Goal: Information Seeking & Learning: Learn about a topic

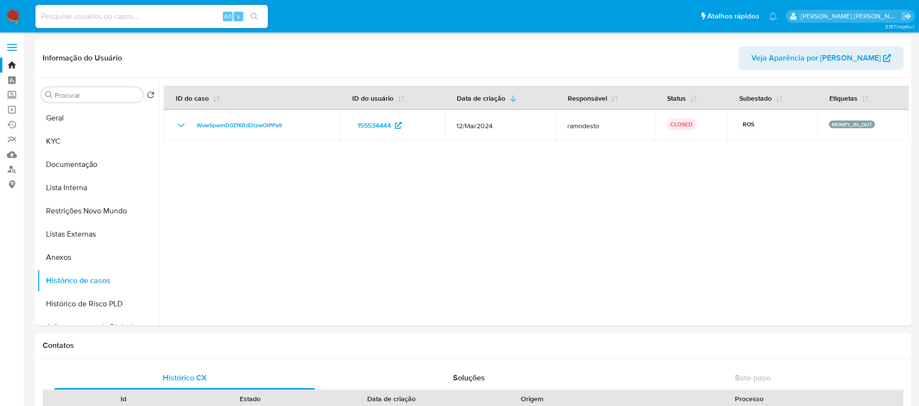
select select "10"
click at [19, 22] on img at bounding box center [13, 16] width 16 height 16
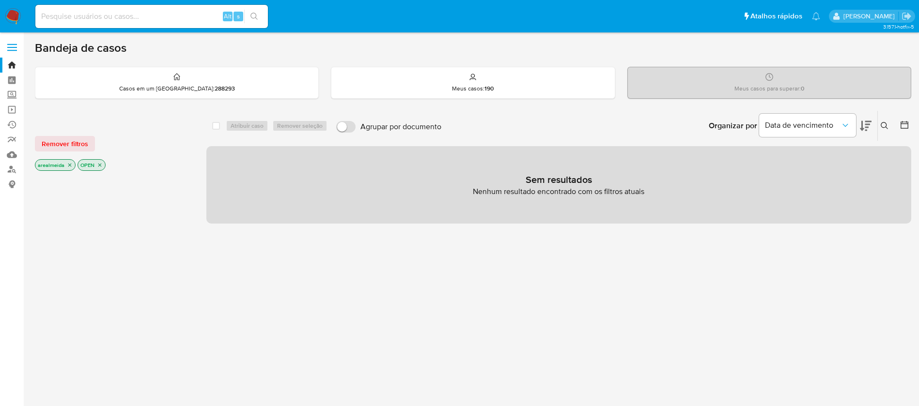
click at [73, 162] on p "arealmeida" at bounding box center [55, 165] width 40 height 11
click at [69, 163] on icon "close-filter" at bounding box center [70, 165] width 6 height 6
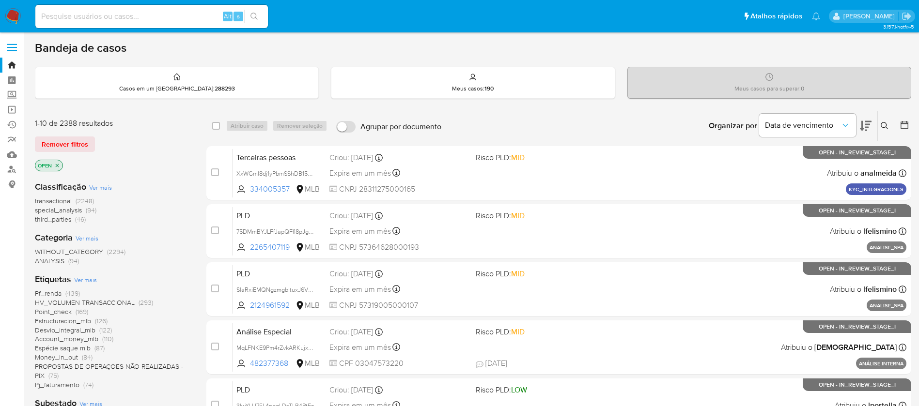
click at [56, 166] on icon "close-filter" at bounding box center [57, 166] width 6 height 6
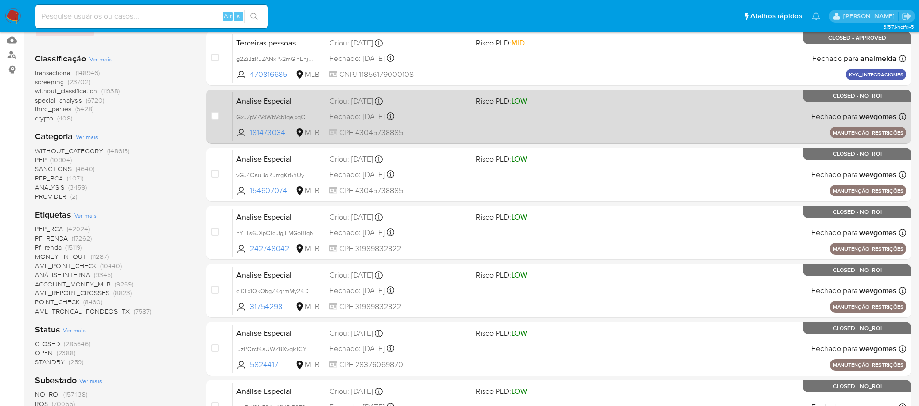
scroll to position [218, 0]
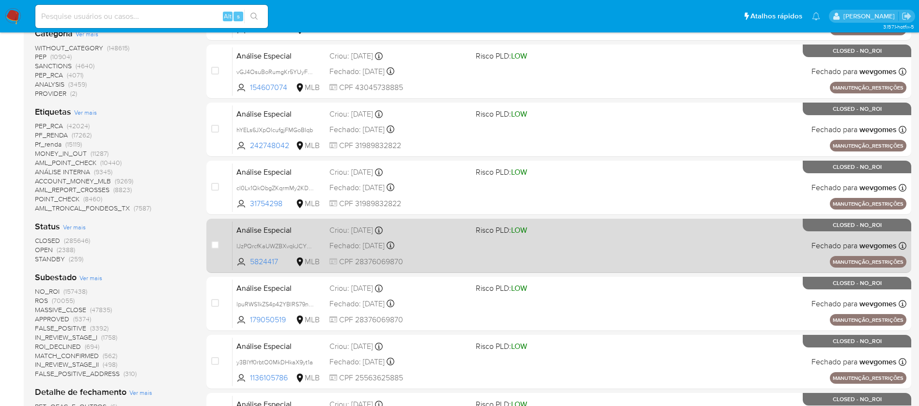
click at [580, 229] on span "Risco PLD: LOW" at bounding box center [545, 229] width 139 height 13
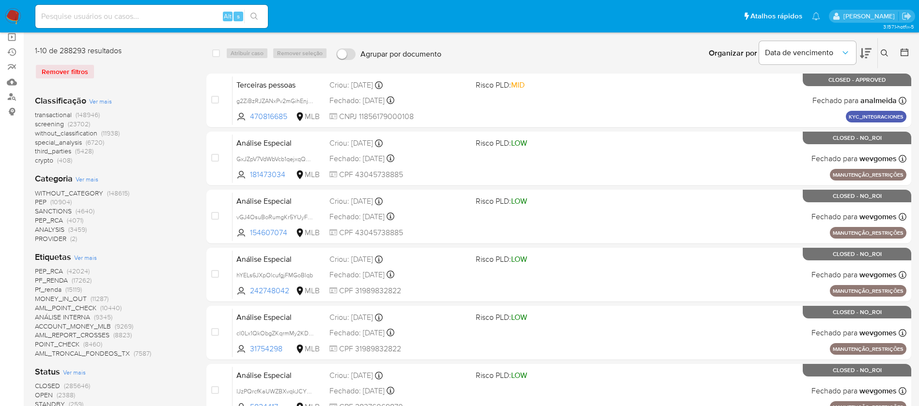
scroll to position [0, 0]
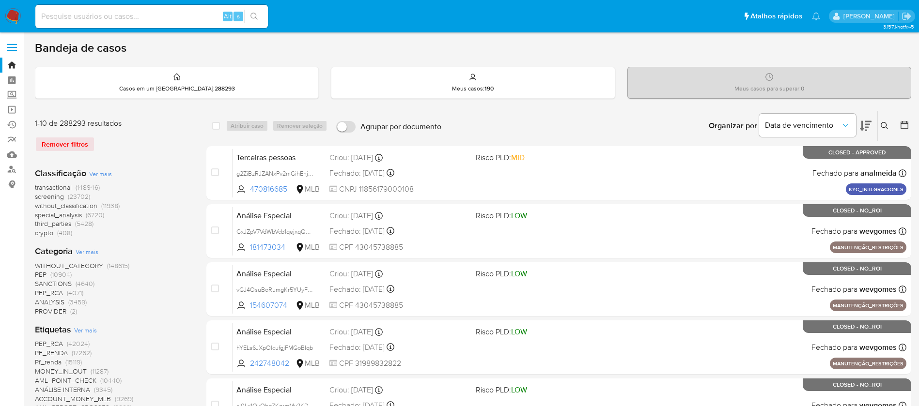
click at [55, 184] on span "transactional" at bounding box center [53, 188] width 37 height 10
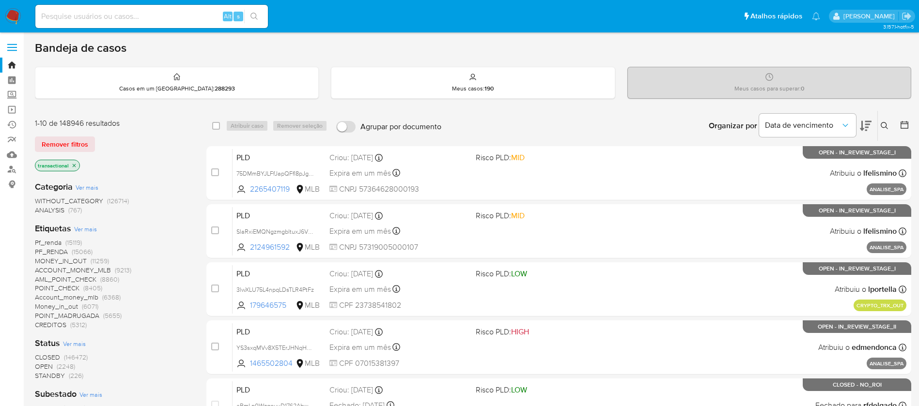
scroll to position [145, 0]
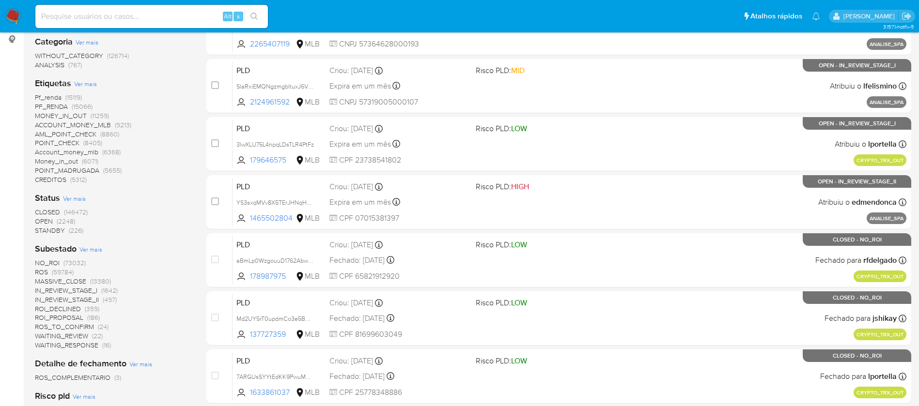
click at [46, 218] on span "OPEN" at bounding box center [44, 221] width 18 height 10
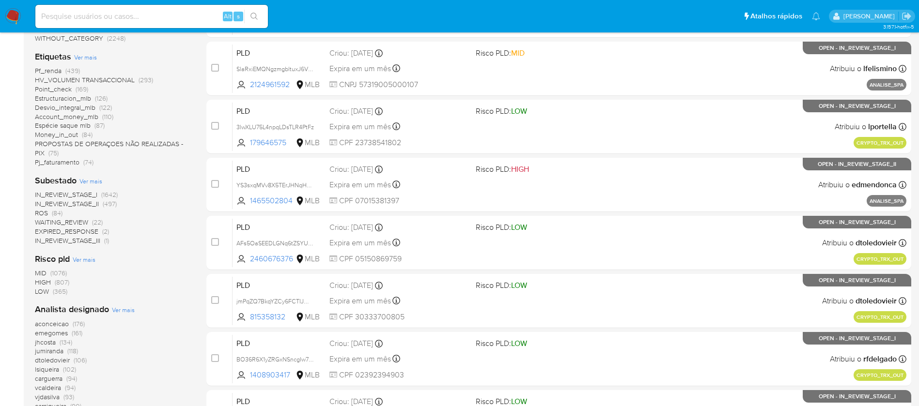
scroll to position [140, 0]
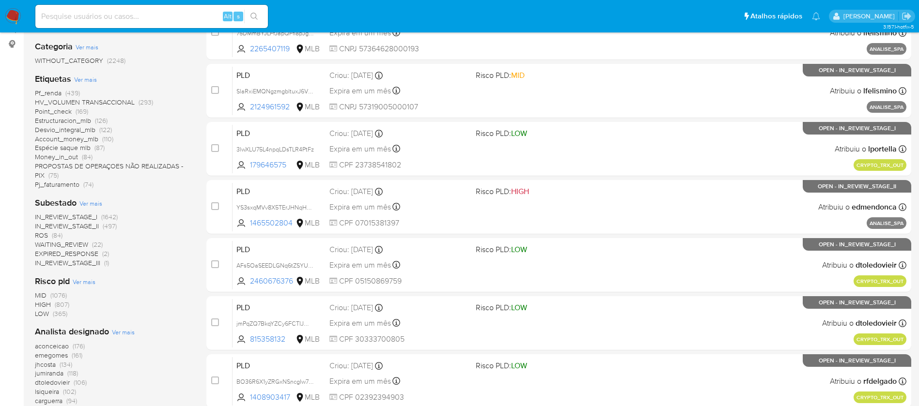
click at [54, 93] on span "Pf_renda" at bounding box center [48, 93] width 27 height 10
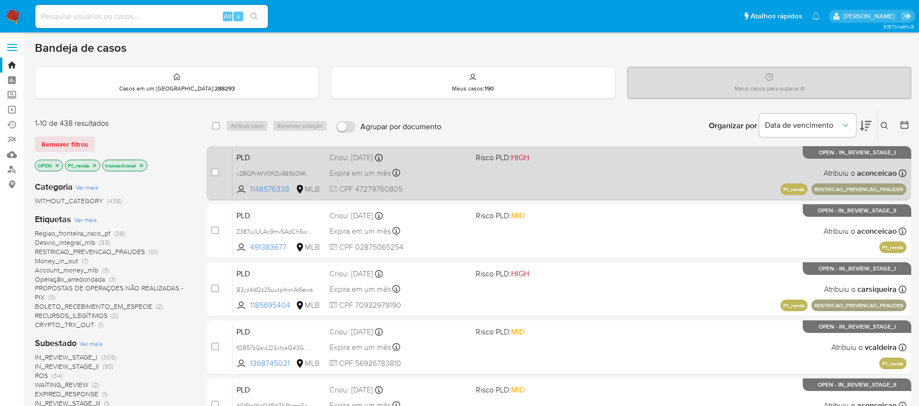
click at [566, 176] on div "PLD v2BQPnWV0RZo9B9zOMInSvxF 1146576338 MLB Risco PLD: HIGH Criou: 12/08/2025 C…" at bounding box center [569, 173] width 674 height 49
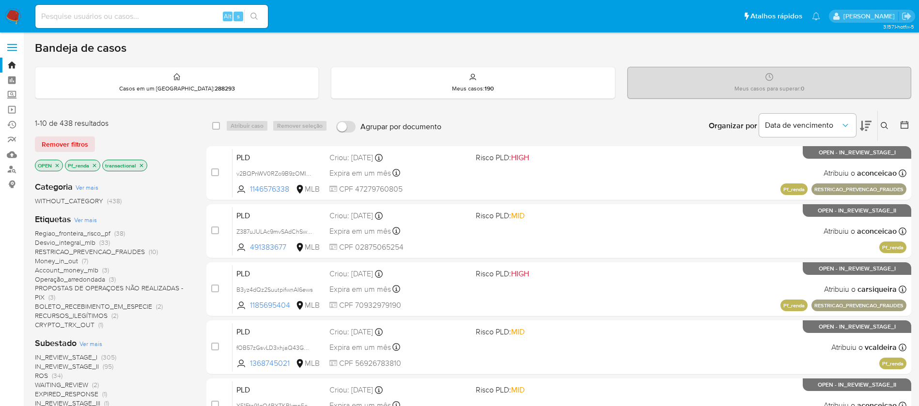
click at [120, 10] on input at bounding box center [151, 16] width 232 height 13
paste input "4AshUKXjnaXjz2AQrFthYe7g"
type input "4AshUKXjnaXjz2AQrFthYe7g"
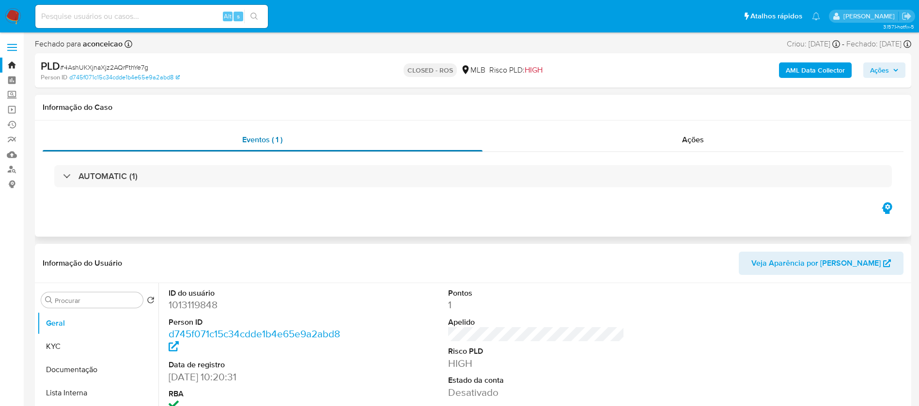
select select "10"
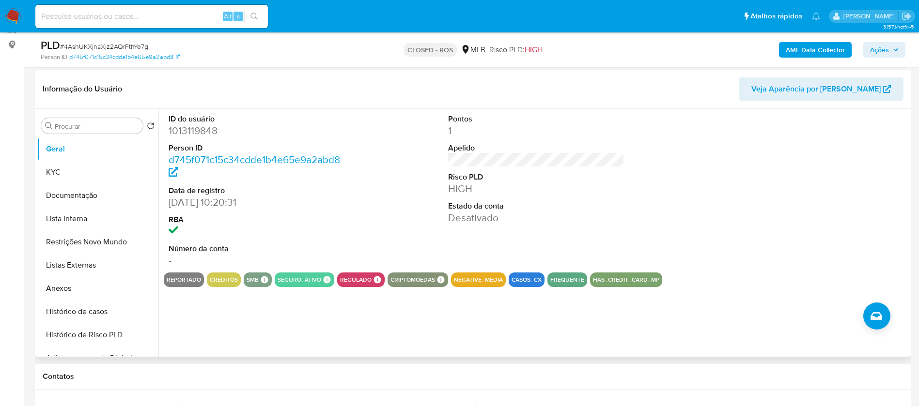
scroll to position [145, 0]
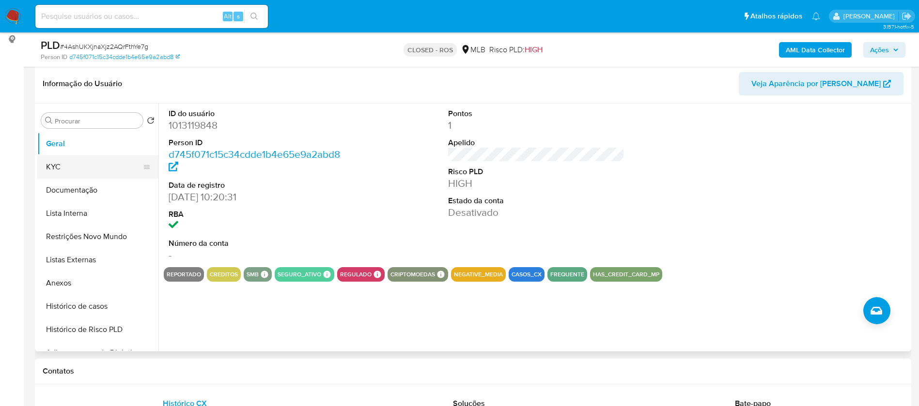
click at [65, 162] on button "KYC" at bounding box center [93, 166] width 113 height 23
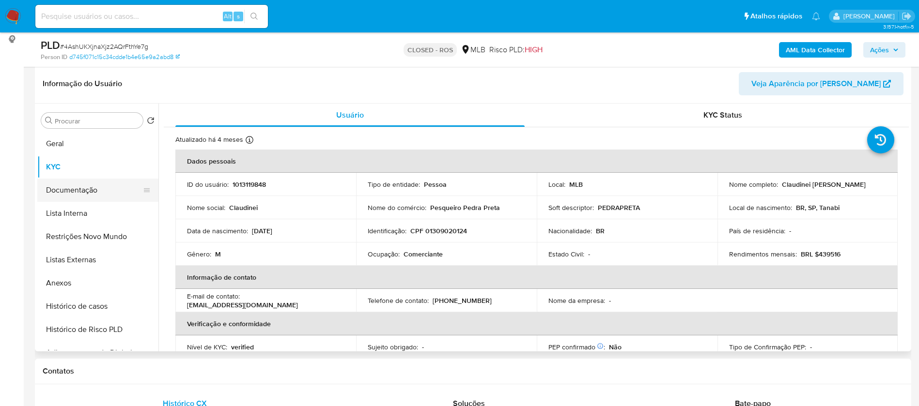
click at [84, 192] on button "Documentação" at bounding box center [93, 190] width 113 height 23
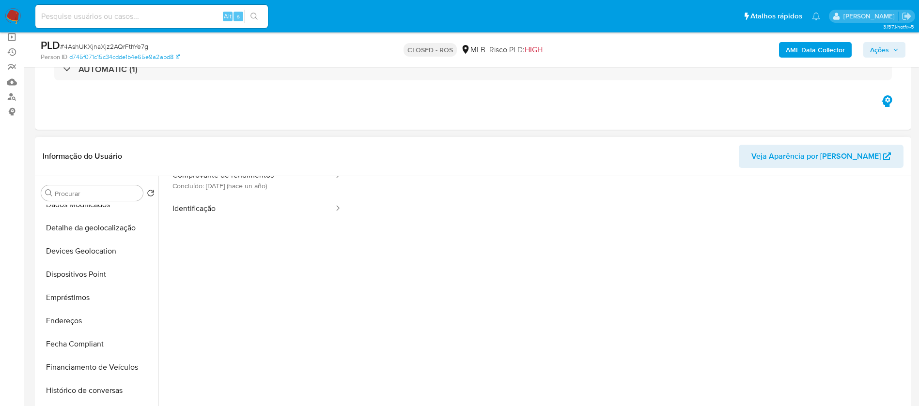
scroll to position [363, 0]
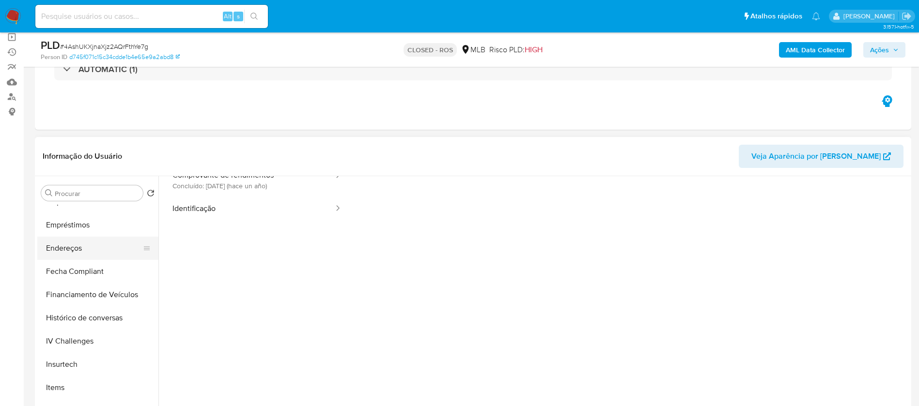
click at [85, 242] on button "Endereços" at bounding box center [93, 248] width 113 height 23
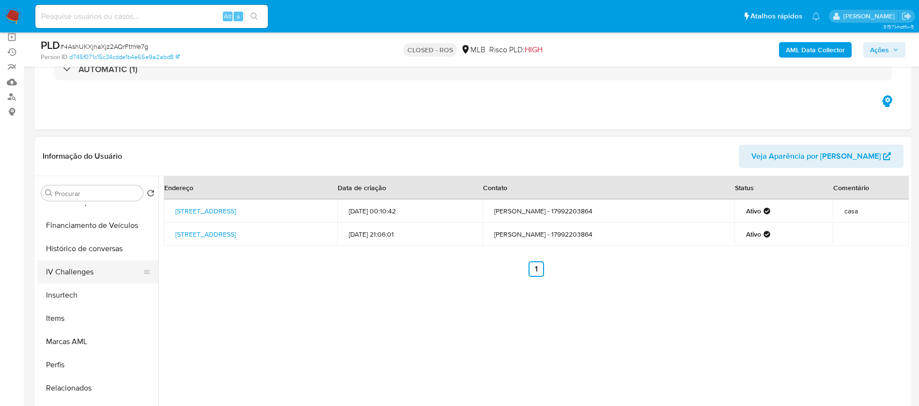
scroll to position [360, 0]
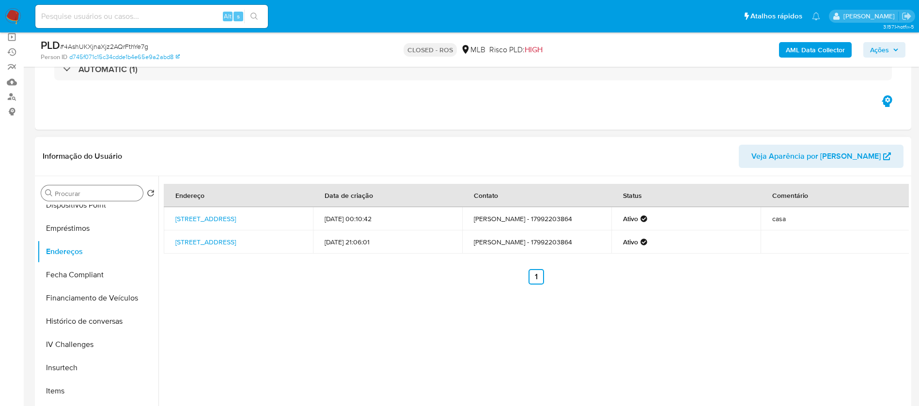
click at [85, 188] on div "Procurar" at bounding box center [92, 192] width 102 height 15
click at [85, 190] on input "Procurar" at bounding box center [97, 193] width 84 height 9
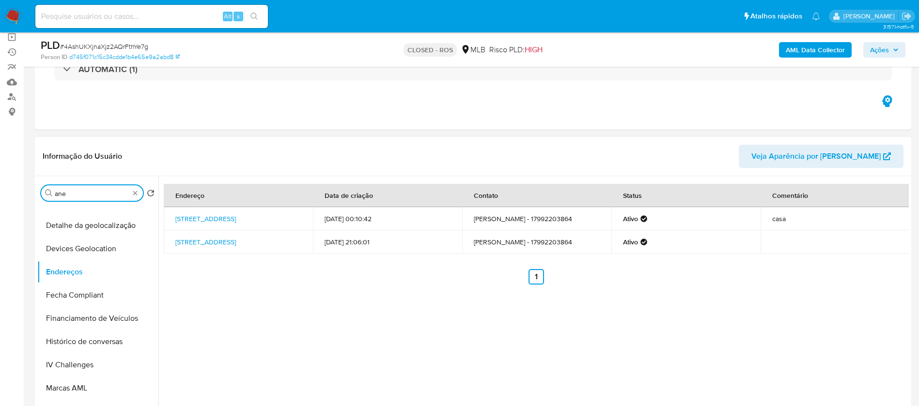
scroll to position [0, 0]
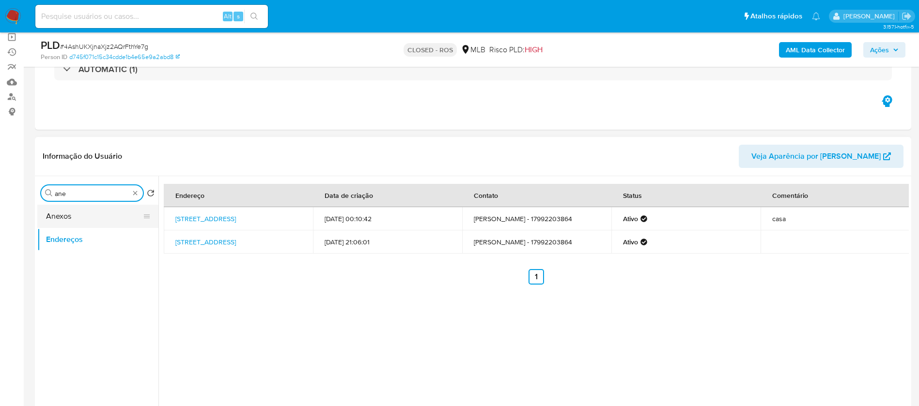
type input "ane"
click at [67, 215] on button "Anexos" at bounding box center [93, 216] width 113 height 23
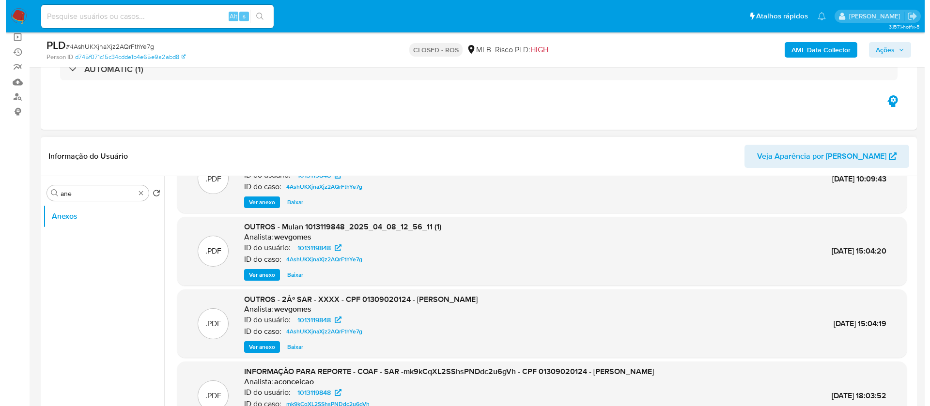
scroll to position [9, 0]
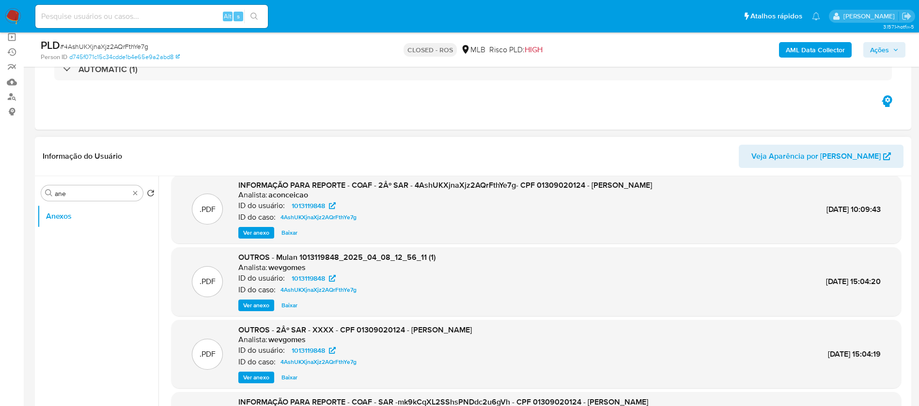
click at [252, 232] on span "Ver anexo" at bounding box center [256, 233] width 26 height 10
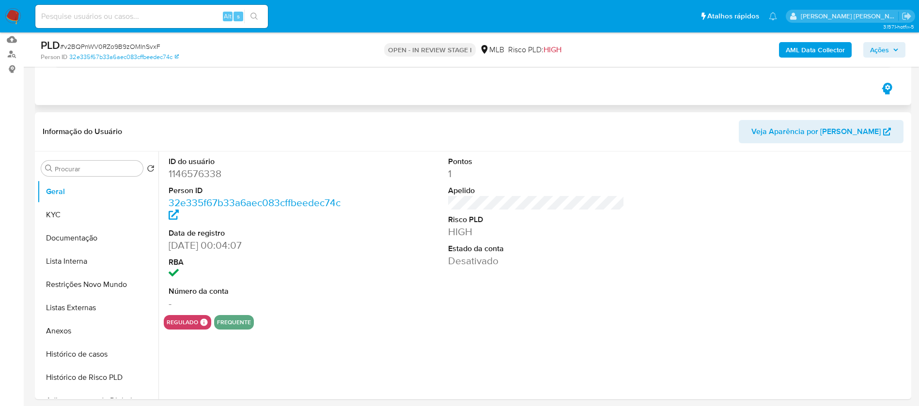
scroll to position [145, 0]
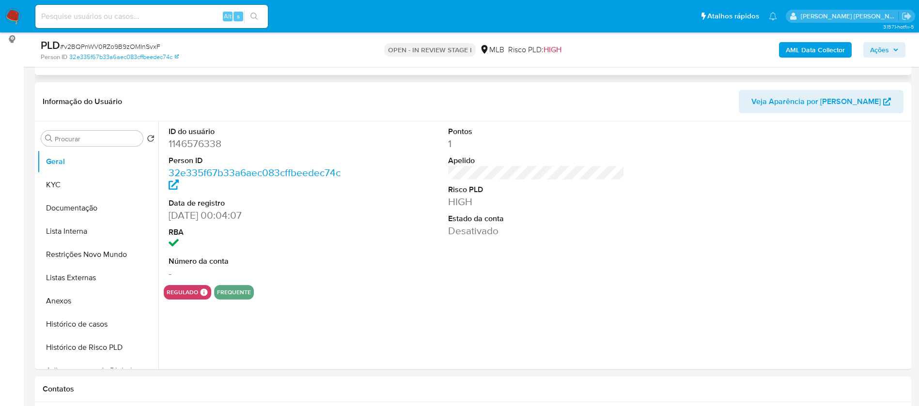
select select "10"
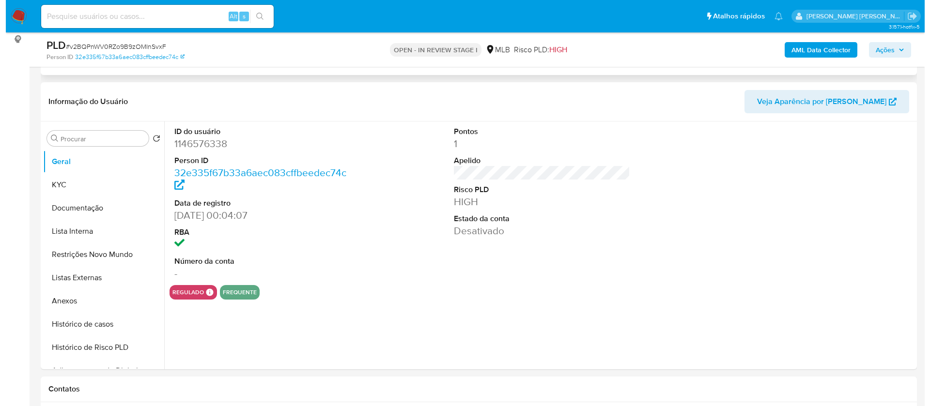
scroll to position [0, 0]
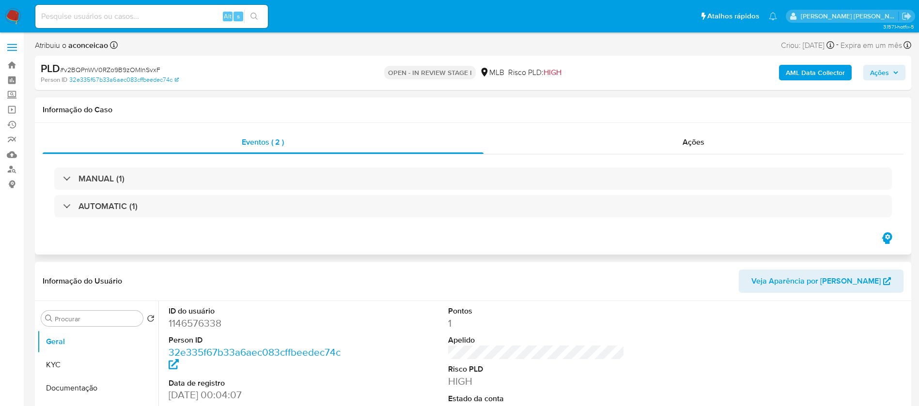
click at [886, 237] on icon "button" at bounding box center [886, 238] width 15 height 15
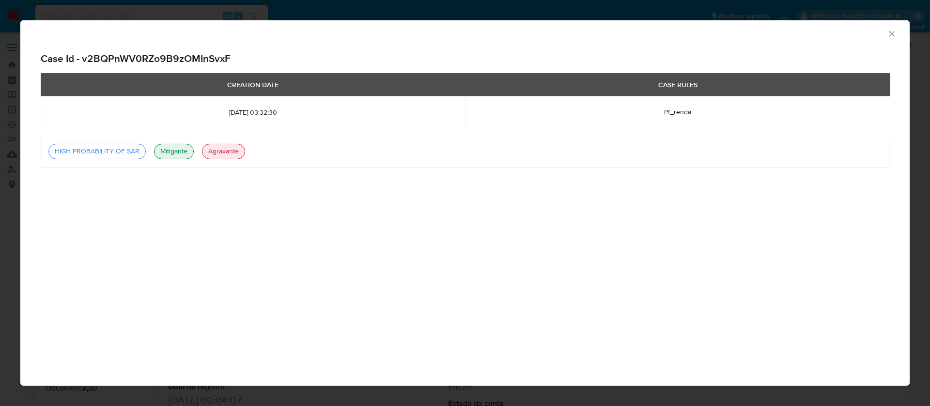
click at [321, 223] on div "Consolidado Case Id - v2BQPnWV0RZo9B9zOMInSvxF CREATION DATE CASE RULES 2025-08…" at bounding box center [464, 203] width 889 height 366
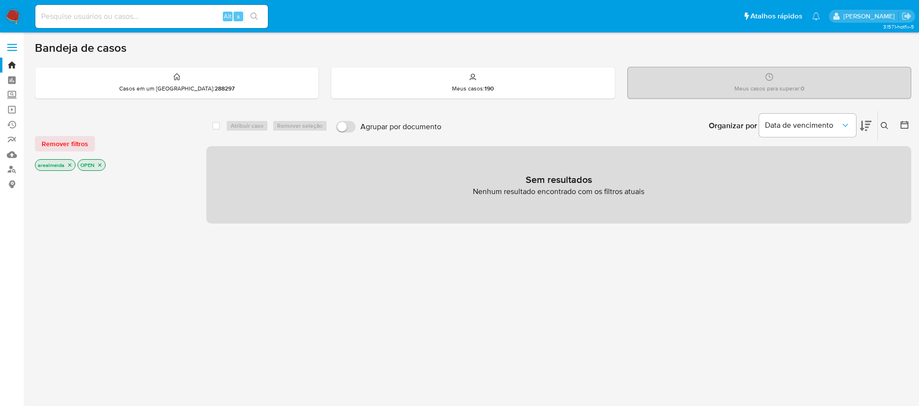
click at [68, 165] on icon "close-filter" at bounding box center [70, 165] width 6 height 6
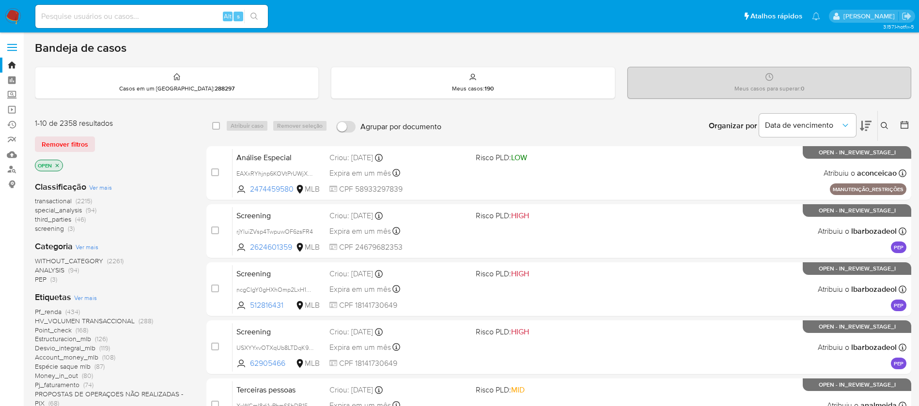
click at [59, 164] on icon "close-filter" at bounding box center [57, 165] width 3 height 3
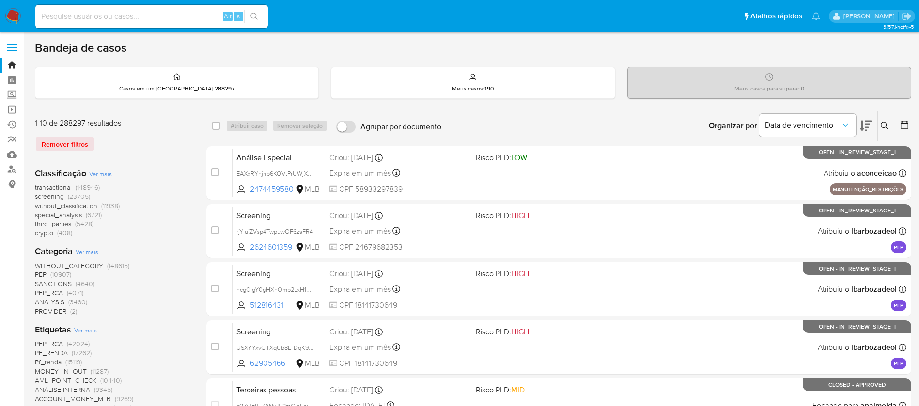
click at [53, 186] on span "transactional" at bounding box center [53, 188] width 37 height 10
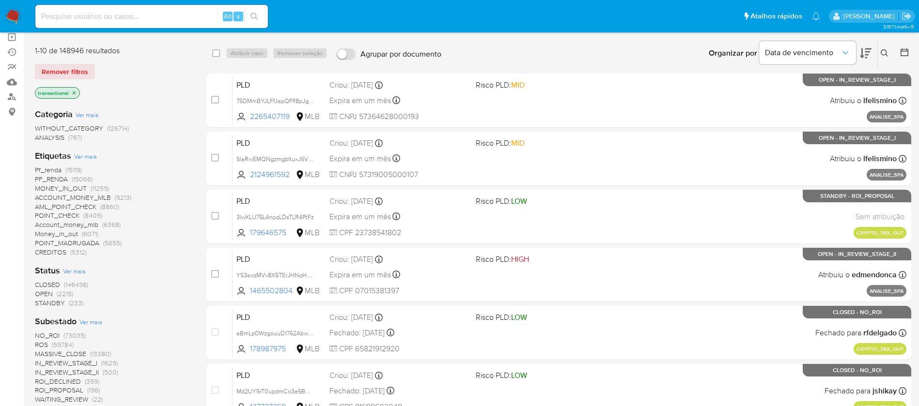
scroll to position [145, 0]
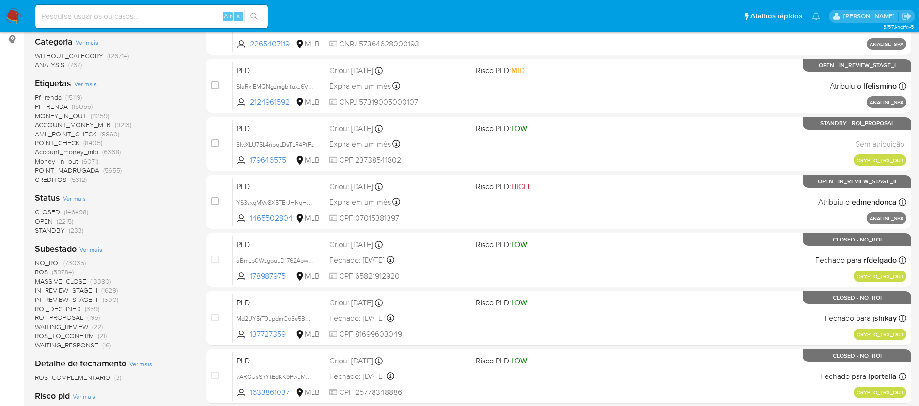
click at [40, 207] on span "CLOSED" at bounding box center [47, 212] width 25 height 10
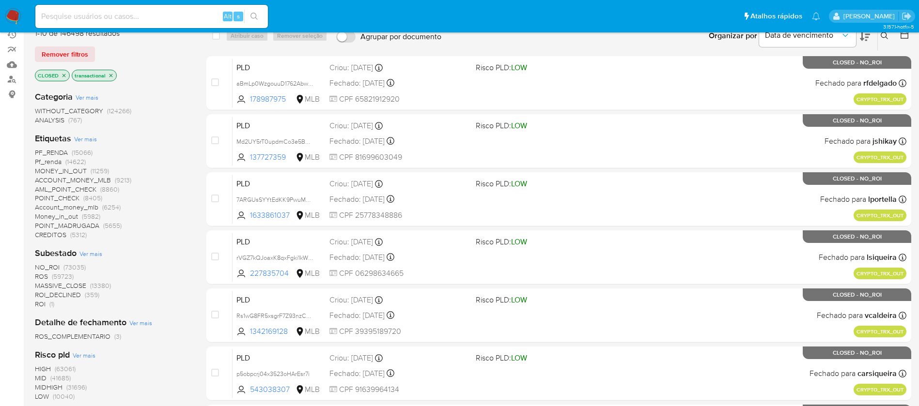
scroll to position [68, 0]
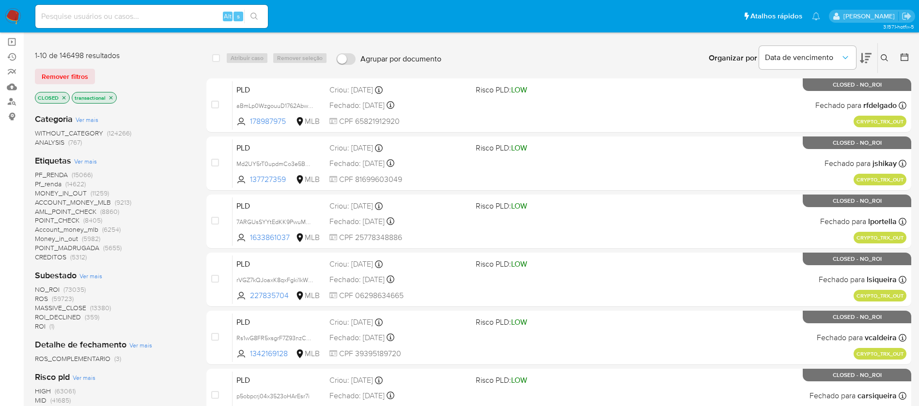
click at [44, 176] on span "PF_RENDA" at bounding box center [51, 175] width 33 height 10
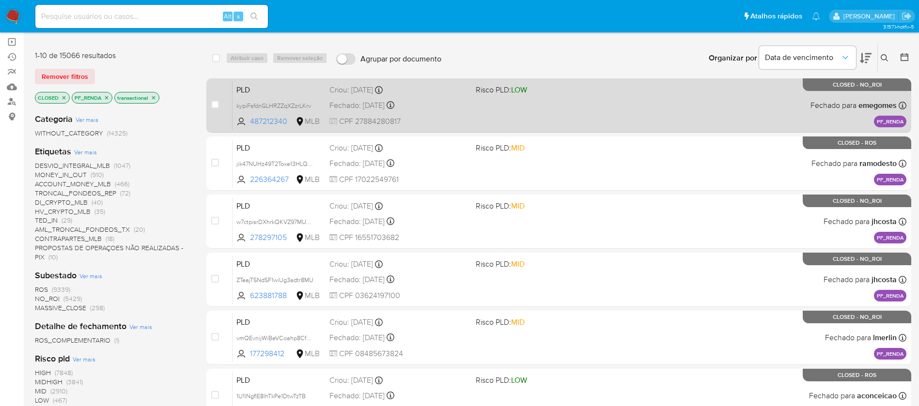
click at [545, 95] on span "Risco PLD: LOW" at bounding box center [545, 89] width 139 height 13
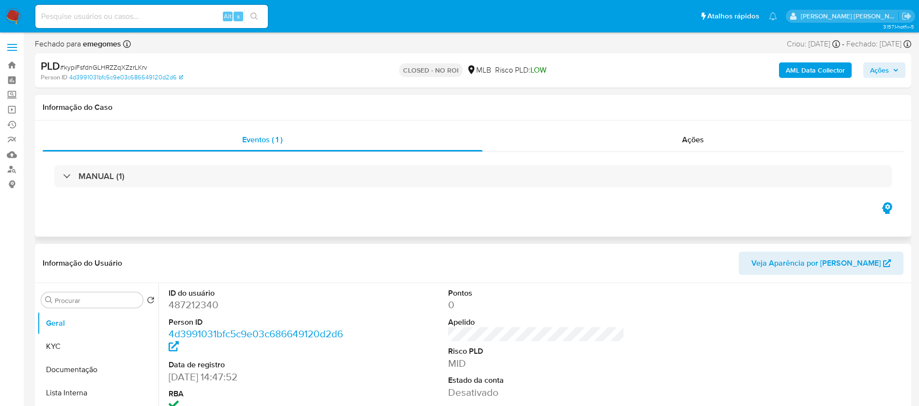
click at [889, 206] on icon "button" at bounding box center [886, 208] width 15 height 15
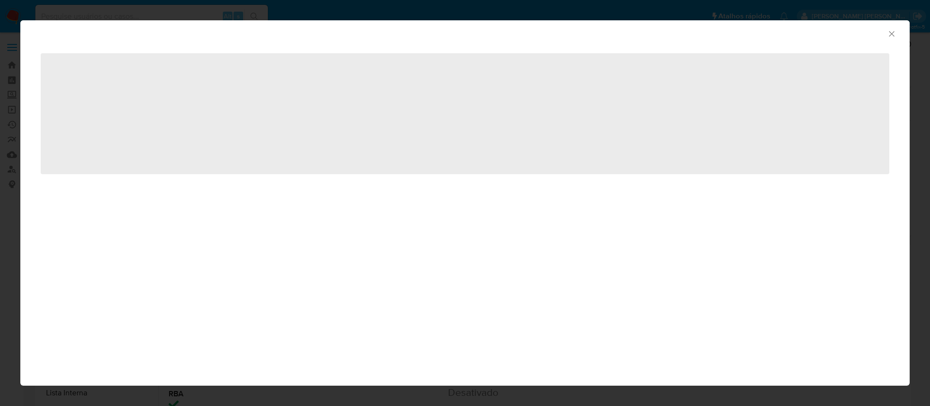
select select "10"
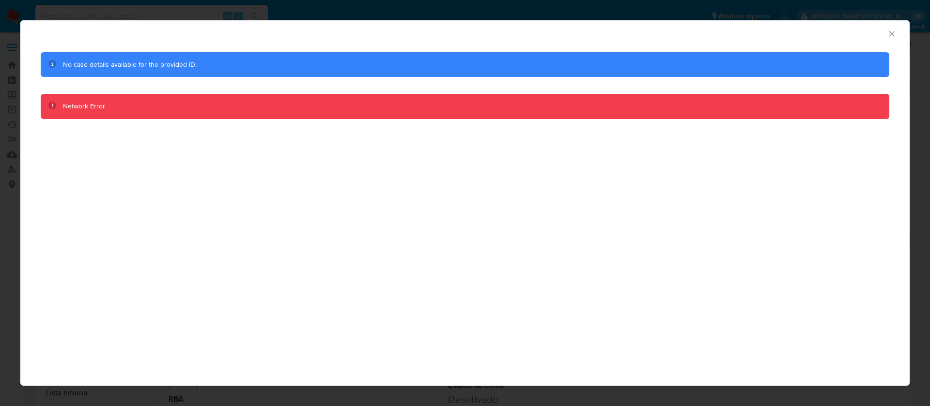
click at [886, 31] on div "Consolidado" at bounding box center [457, 32] width 860 height 11
click at [887, 31] on icon "Fechar a janela" at bounding box center [892, 34] width 10 height 10
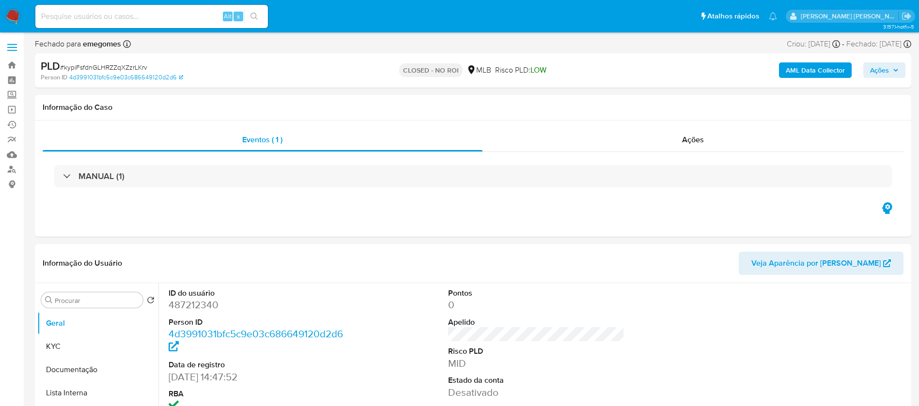
click at [117, 13] on input at bounding box center [151, 16] width 232 height 13
paste input "VZm6I3Sr5yfrwPbmdzqq4c3E"
type input "VZm6I3Sr5yfrwPbmdzqq4c3E"
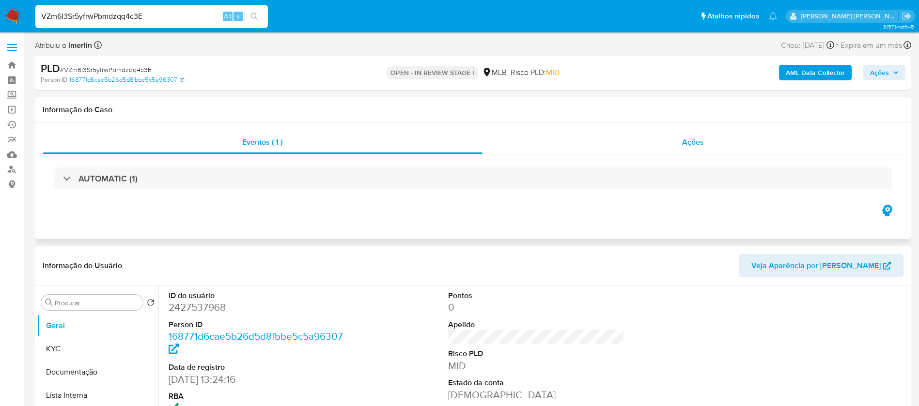
click at [689, 139] on span "Ações" at bounding box center [693, 142] width 22 height 11
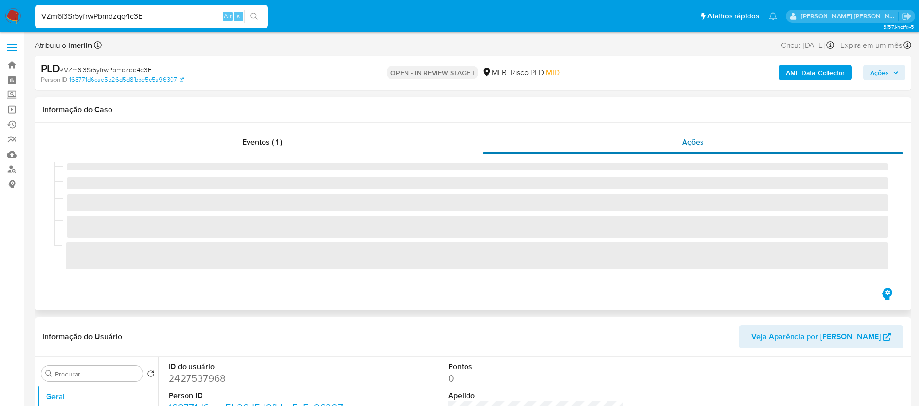
select select "10"
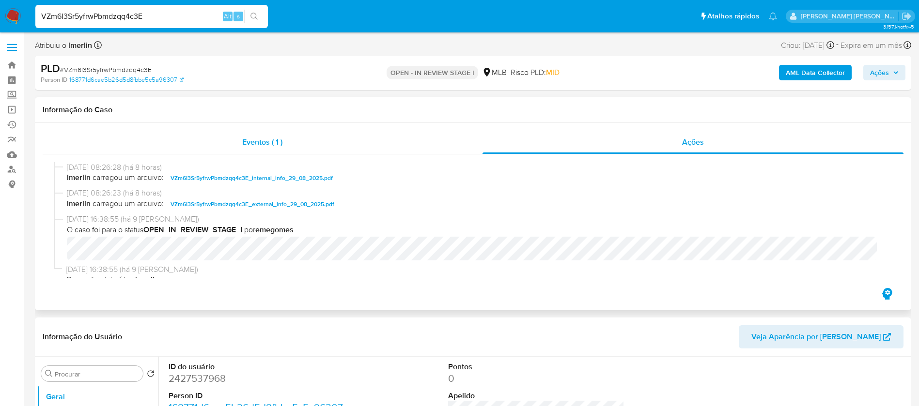
click at [250, 138] on span "Eventos ( 1 )" at bounding box center [262, 142] width 40 height 11
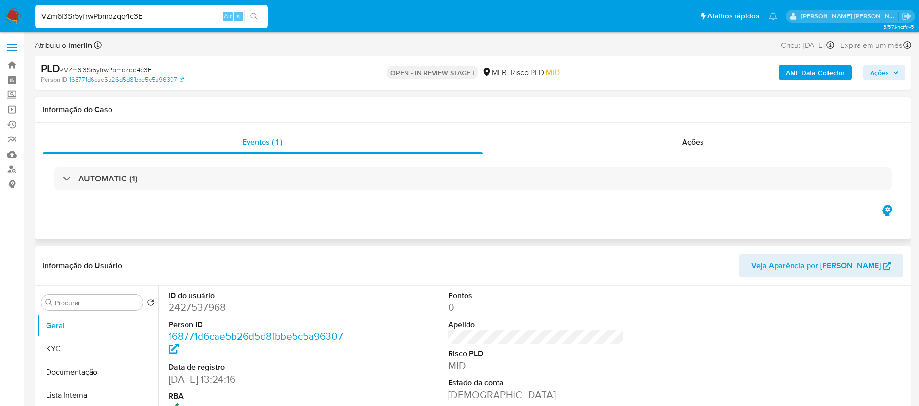
click at [889, 211] on icon "button" at bounding box center [886, 211] width 10 height 12
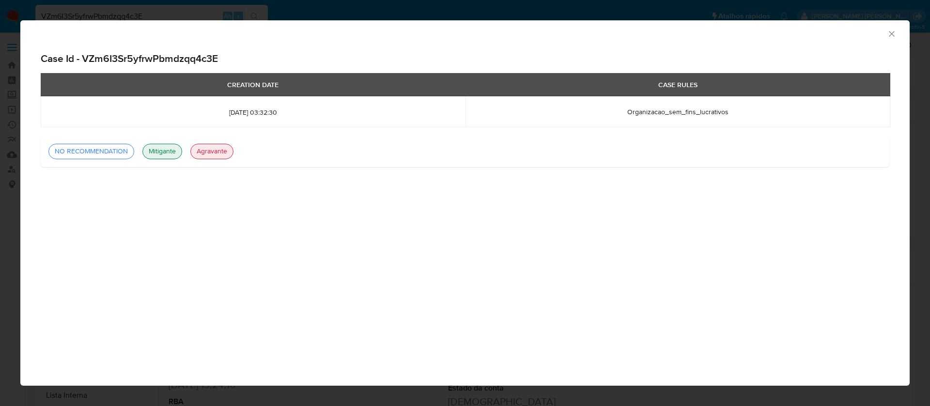
click at [666, 313] on div "Consolidado Case Id - VZm6I3Sr5yfrwPbmdzqq4c3E CREATION DATE CASE RULES [DATE] …" at bounding box center [464, 203] width 889 height 366
